Goal: Task Accomplishment & Management: Use online tool/utility

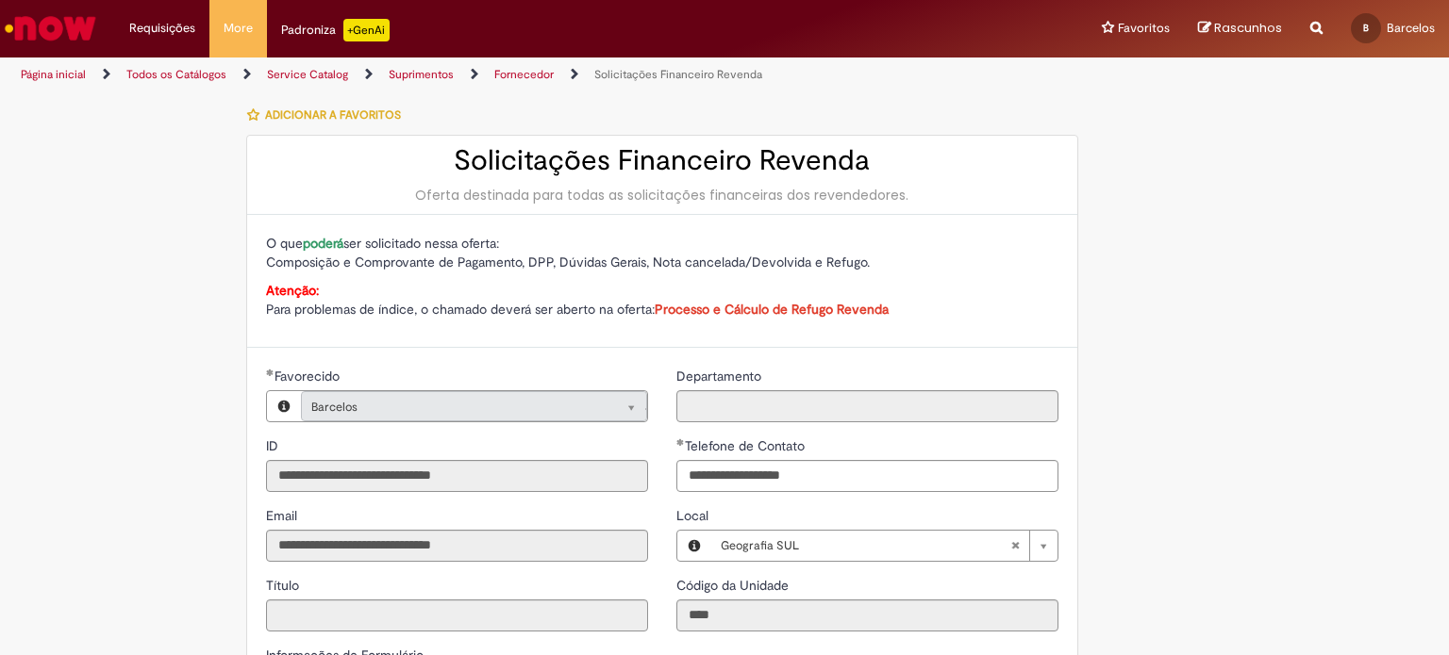
select select "**********"
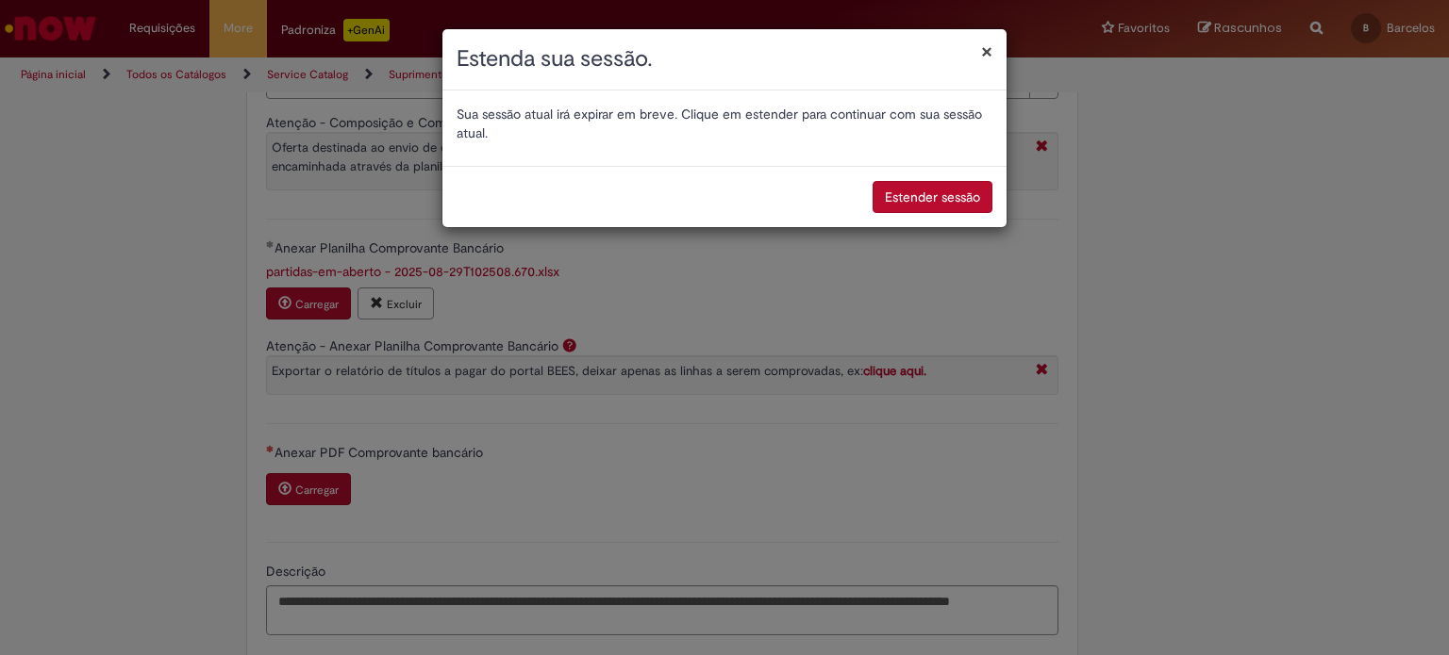
click at [894, 203] on button "Estender sessão" at bounding box center [932, 197] width 120 height 32
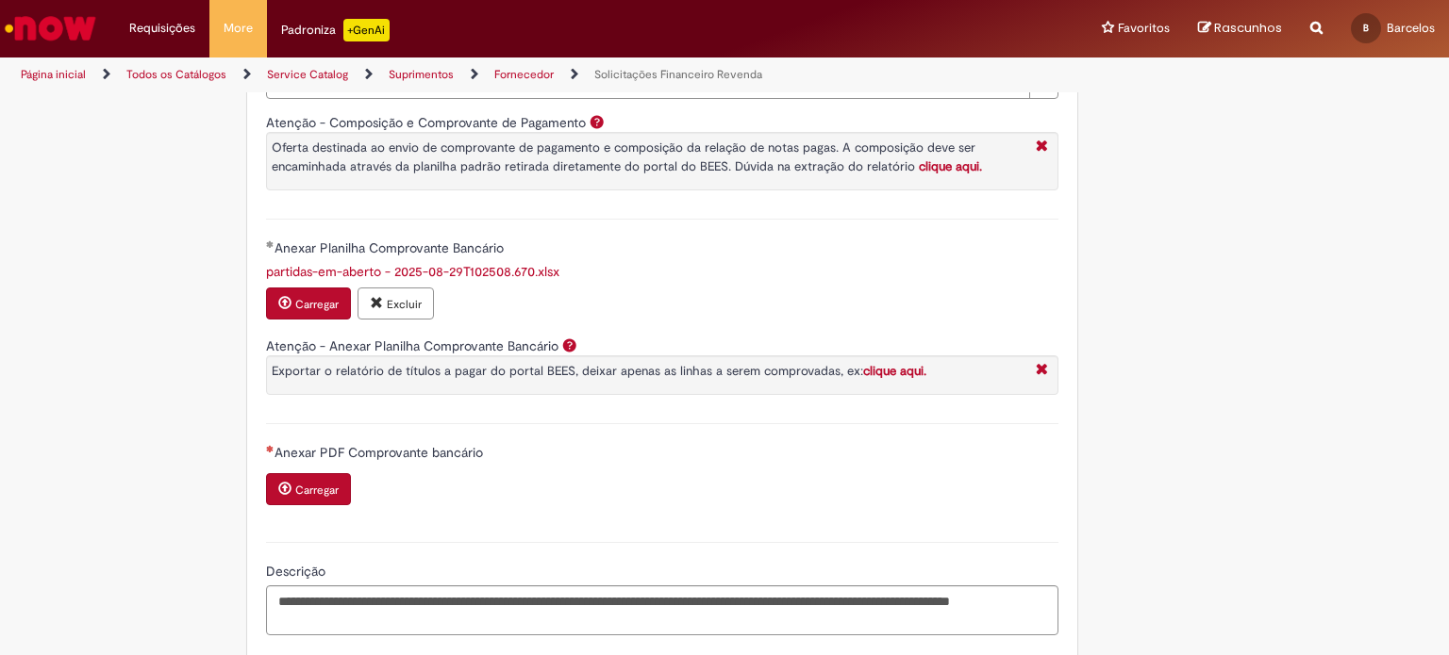
click at [297, 483] on small "Carregar" at bounding box center [316, 490] width 43 height 15
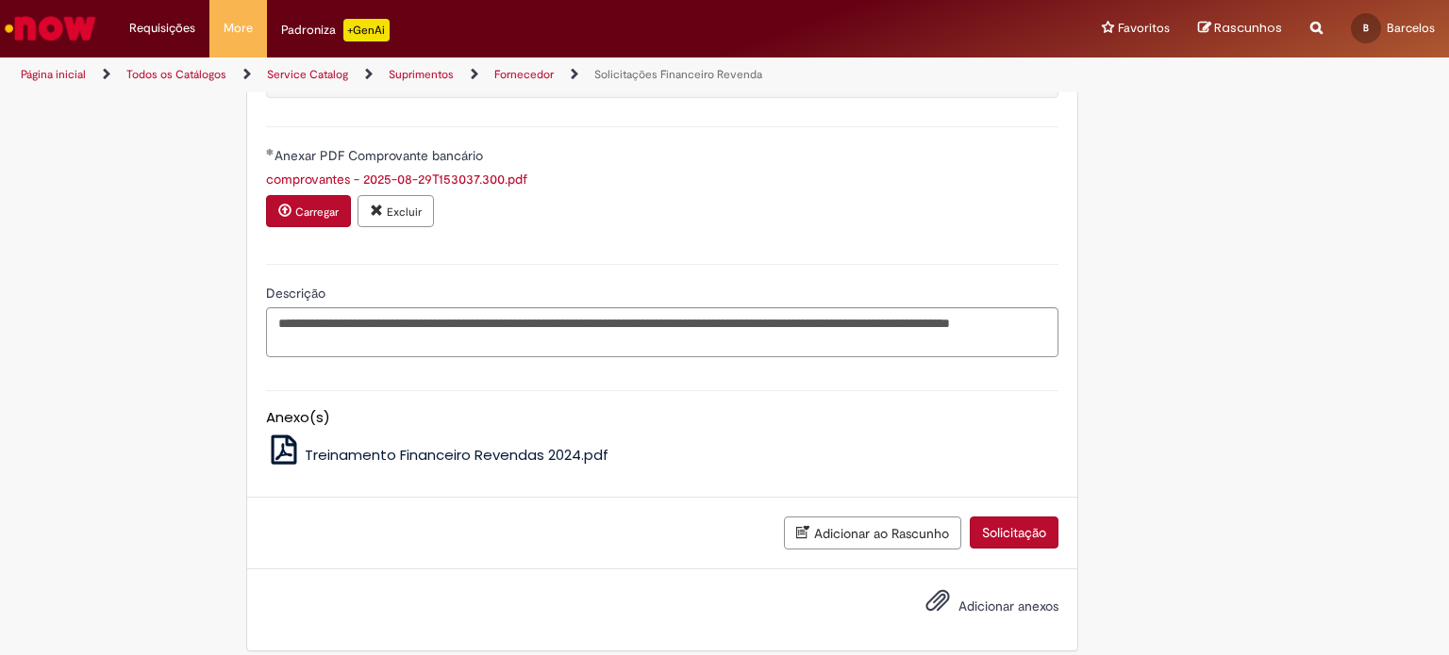
scroll to position [969, 0]
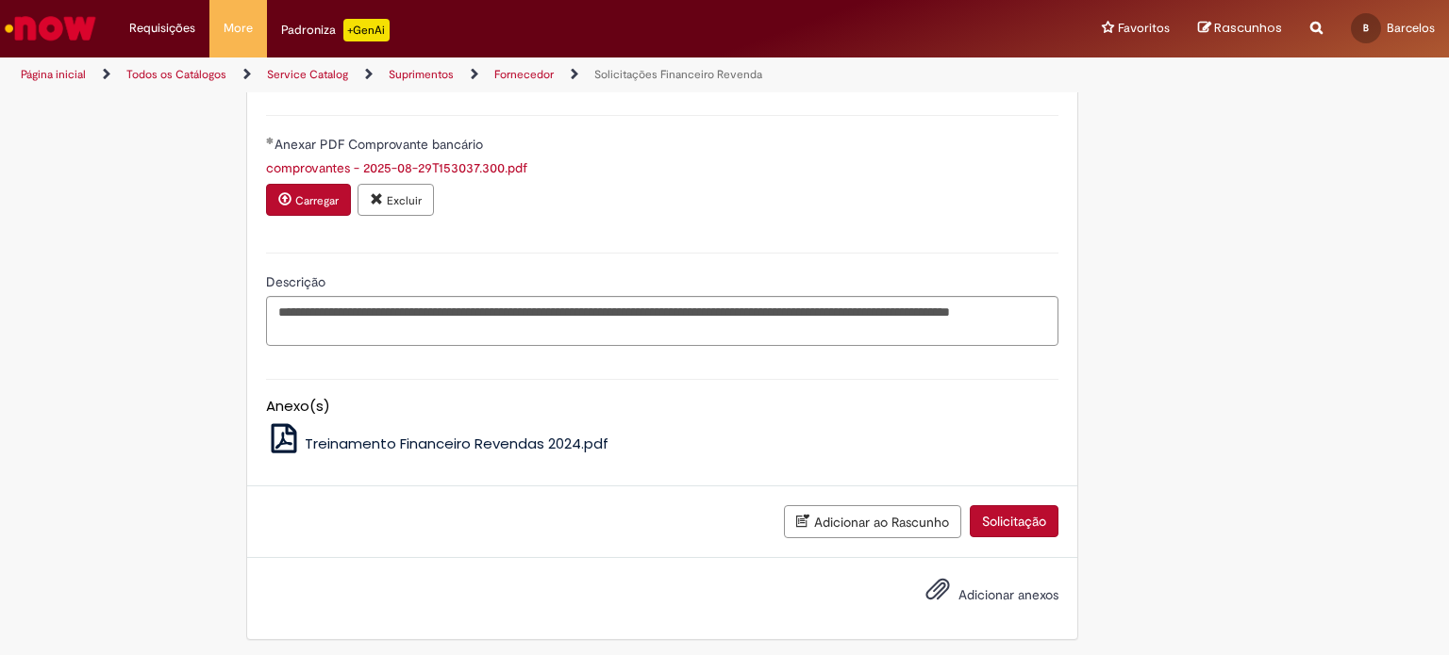
click at [1030, 509] on button "Solicitação" at bounding box center [1013, 521] width 89 height 32
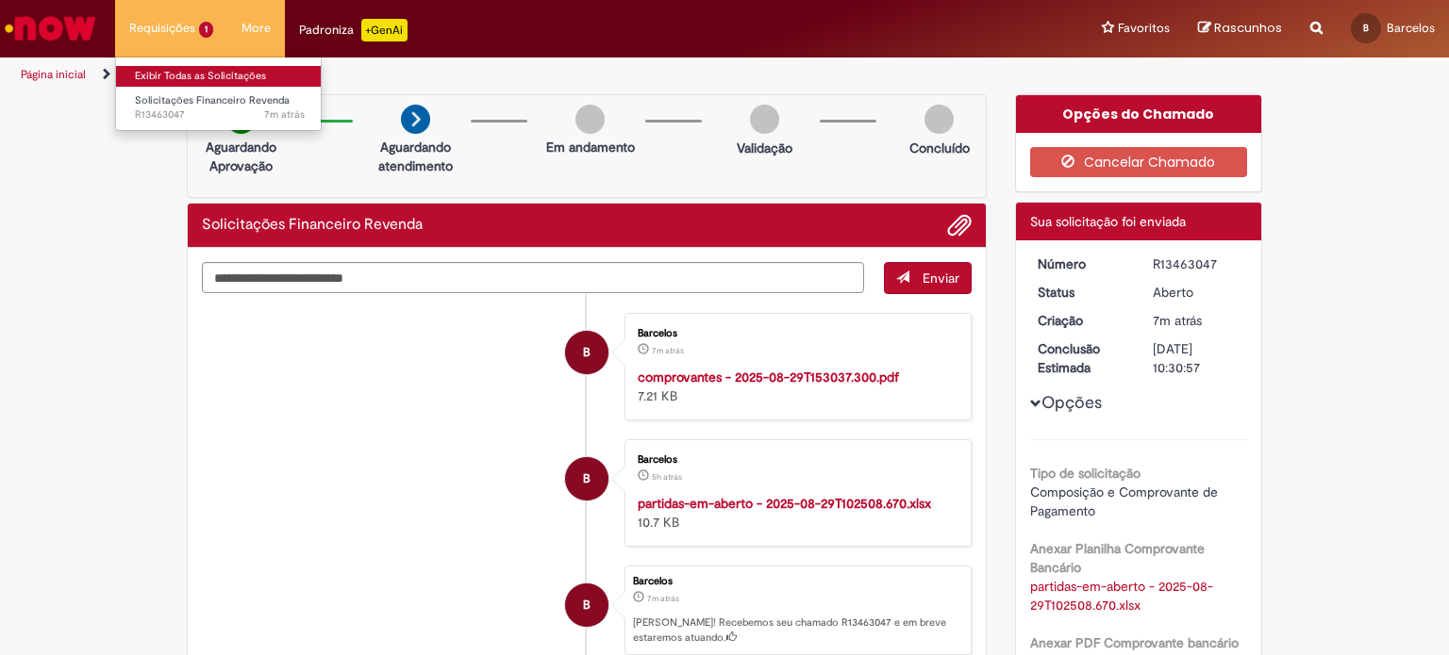
click at [151, 77] on link "Exibir Todas as Solicitações" at bounding box center [219, 76] width 207 height 21
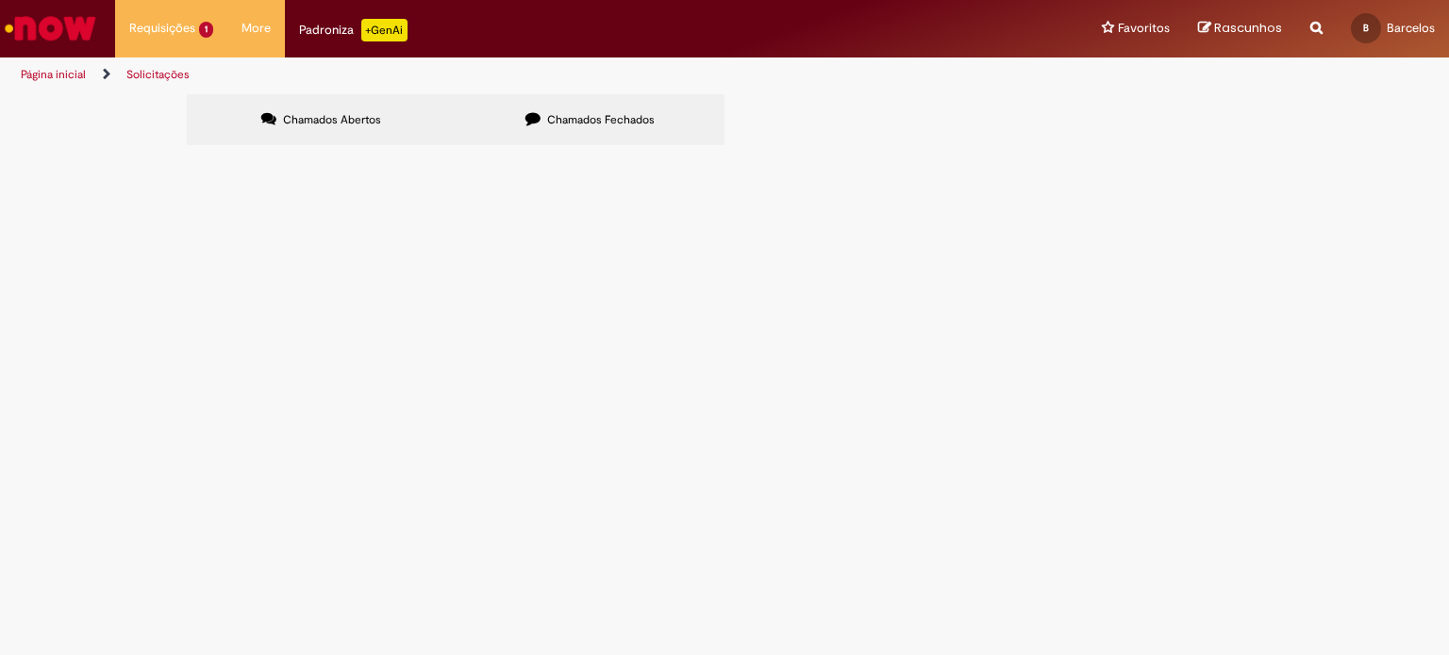
click at [512, 117] on label "Chamados Fechados" at bounding box center [590, 119] width 269 height 51
click at [0, 0] on span "[DATE] 15:08:40" at bounding box center [0, 0] width 0 height 0
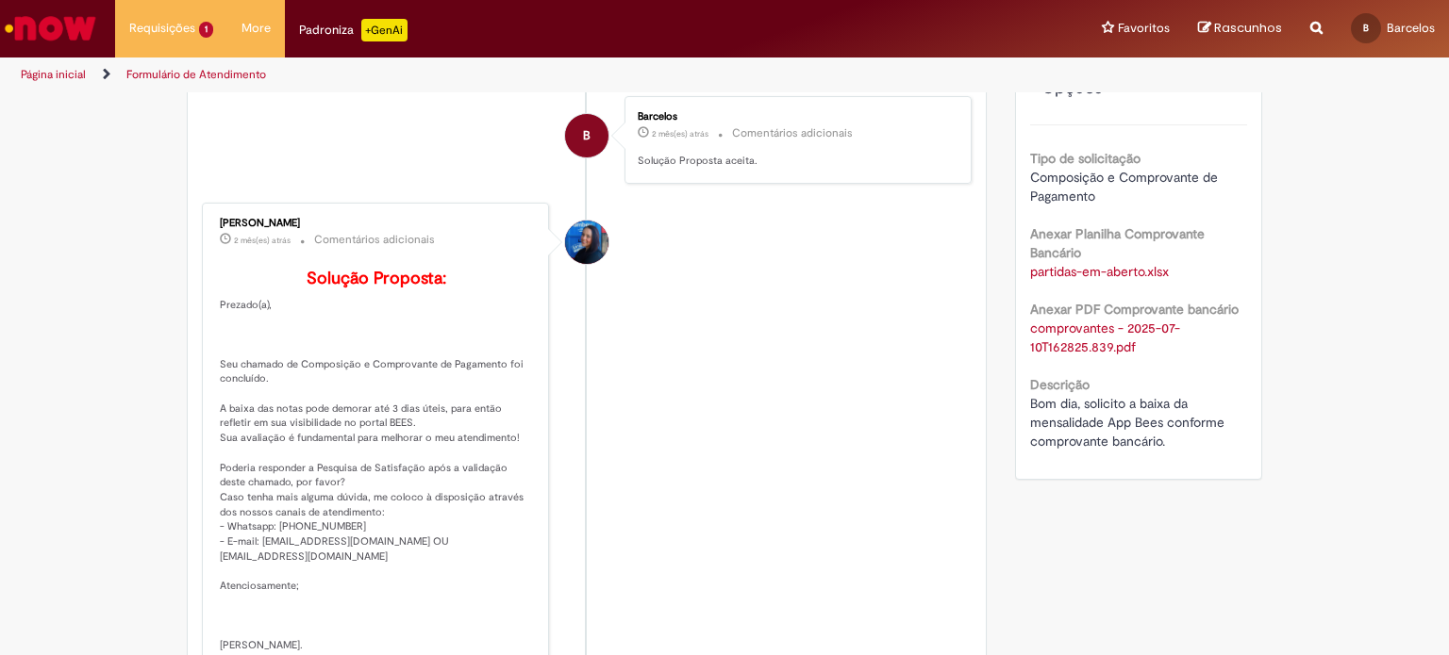
scroll to position [391, 0]
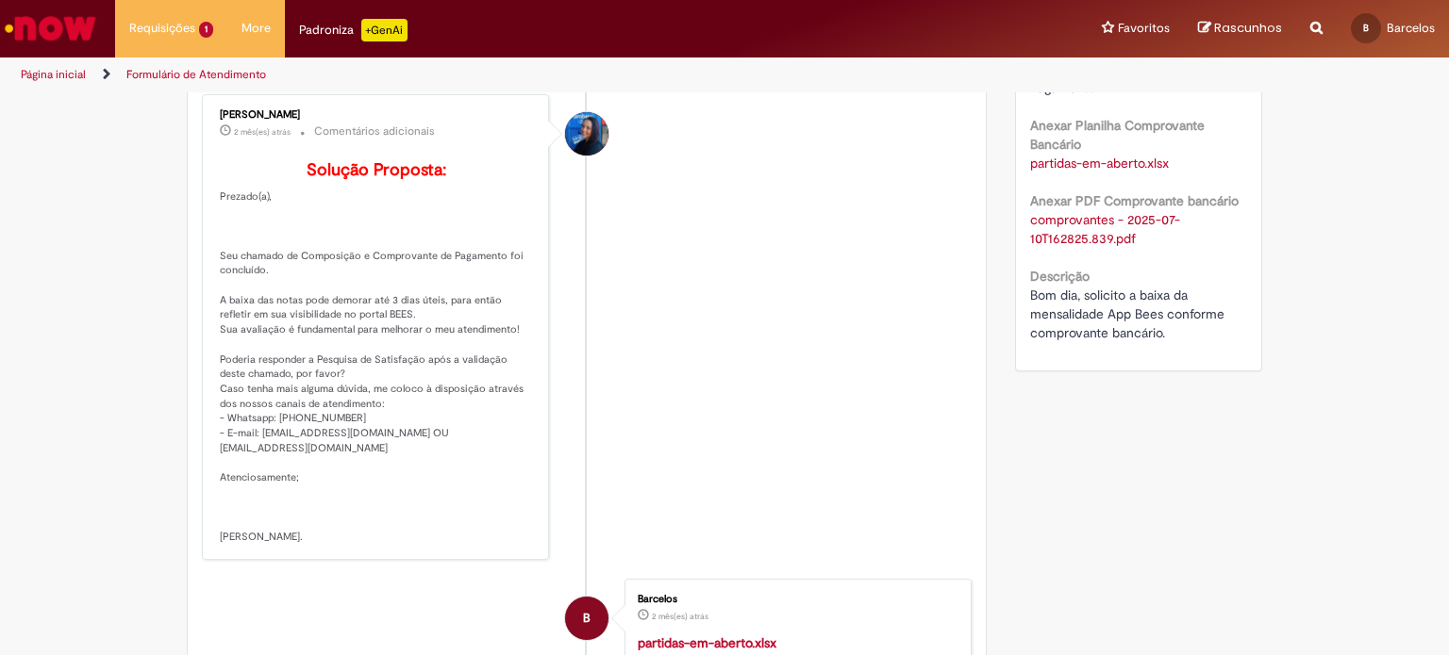
click at [1045, 161] on link "partidas-em-aberto.xlsx" at bounding box center [1099, 163] width 139 height 17
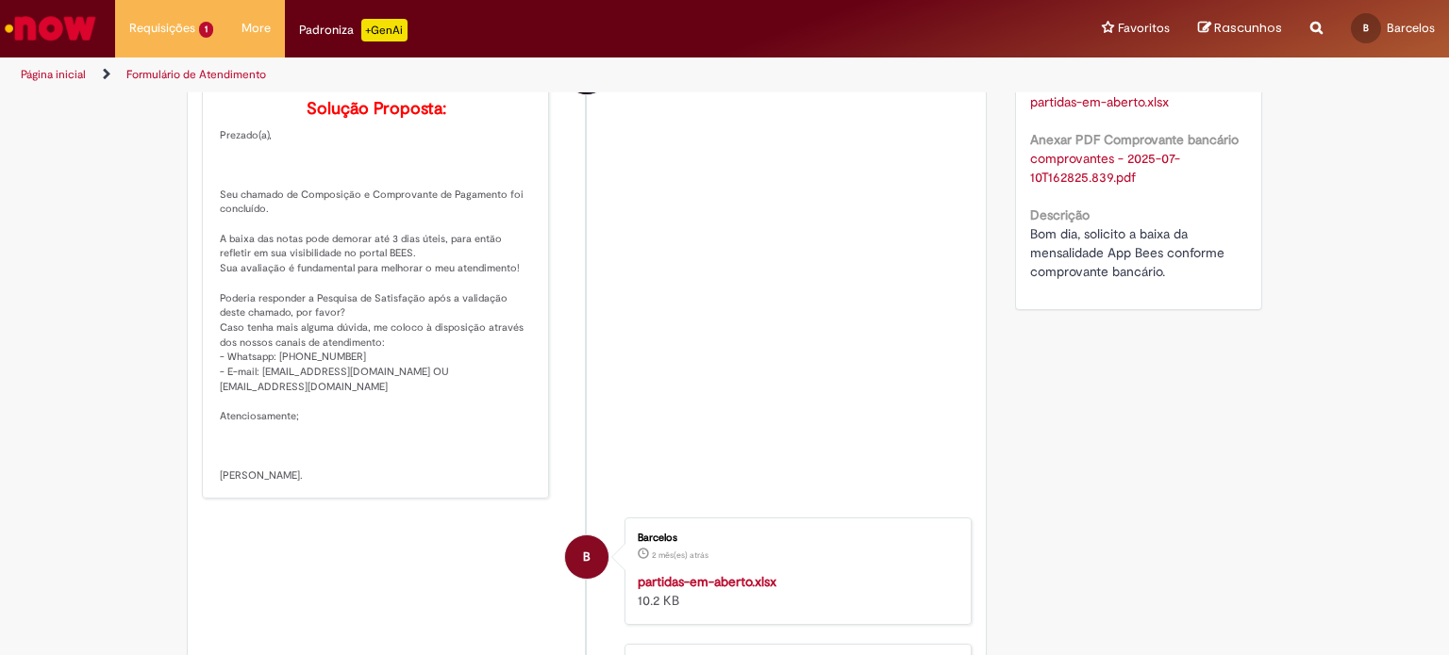
scroll to position [486, 0]
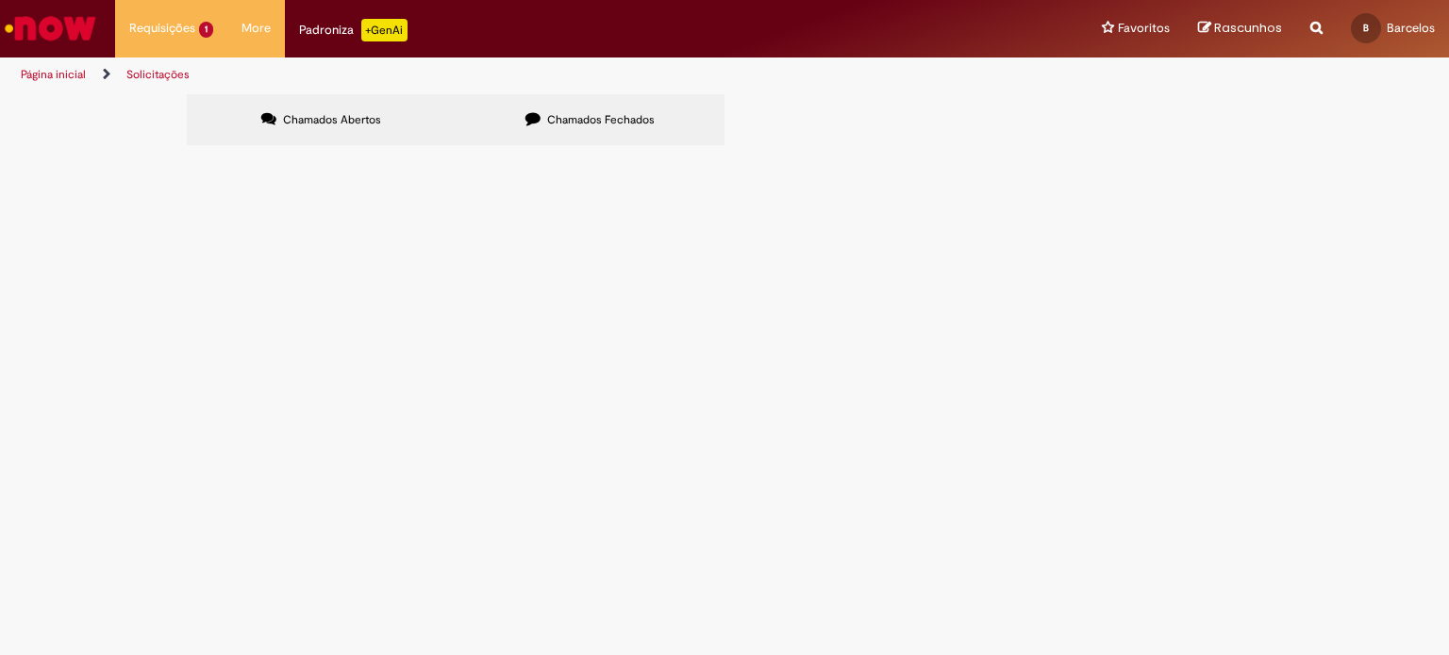
click at [612, 101] on label "Chamados Fechados" at bounding box center [590, 119] width 269 height 51
click at [0, 0] on span "[DATE] 13:24:40" at bounding box center [0, 0] width 0 height 0
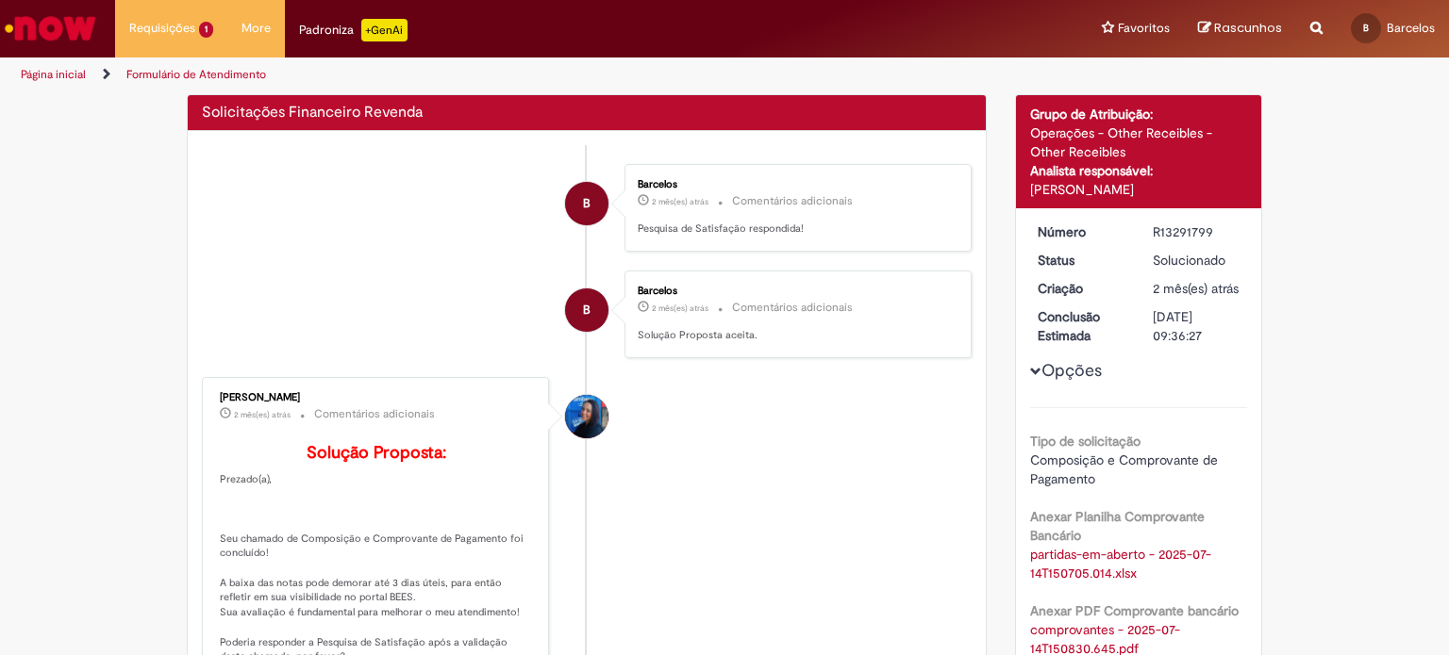
click at [1120, 569] on link "partidas-em-aberto - 2025-07-14T150705.014.xlsx" at bounding box center [1120, 564] width 181 height 36
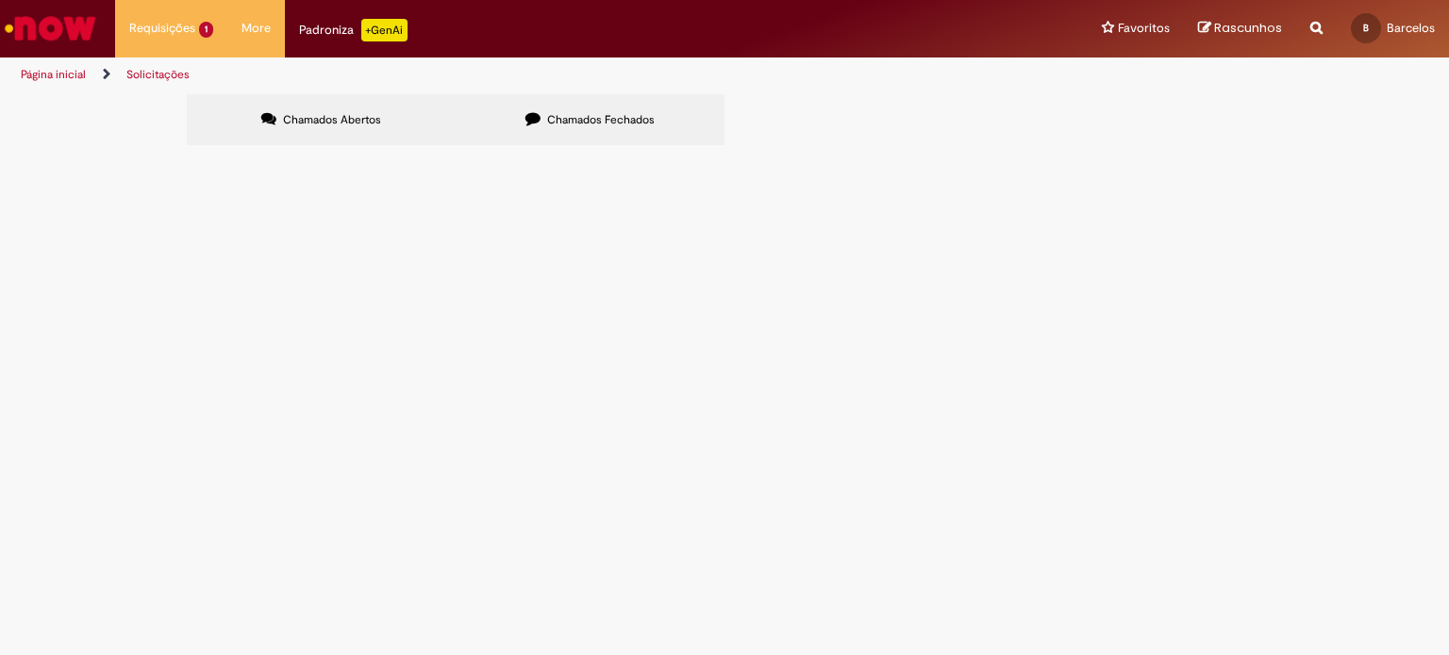
click at [533, 120] on icon at bounding box center [532, 118] width 15 height 15
